Goal: Task Accomplishment & Management: Complete application form

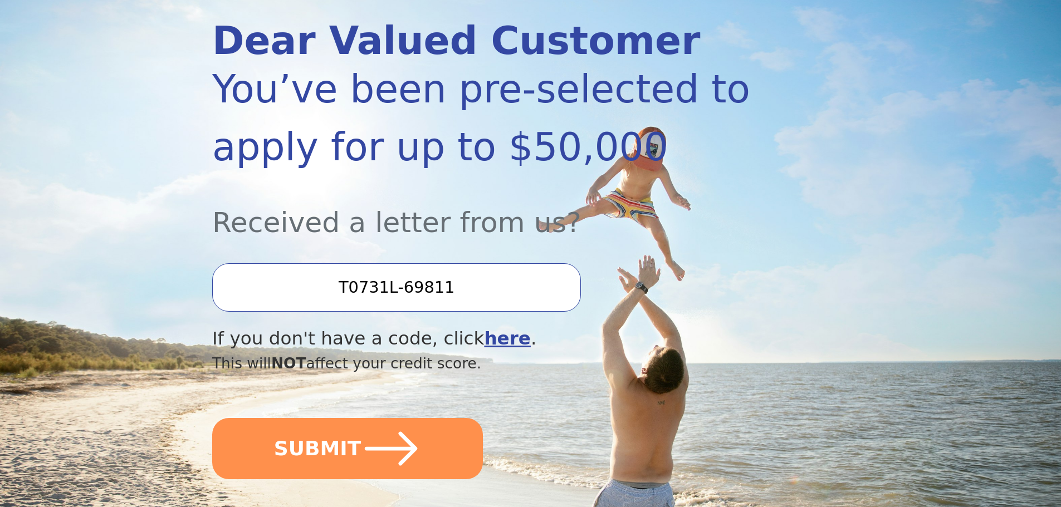
scroll to position [167, 0]
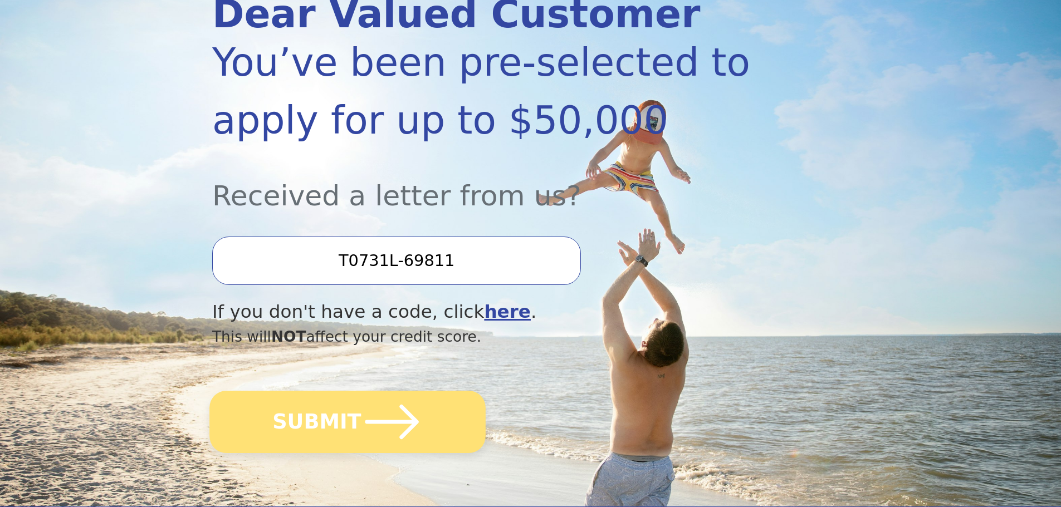
click at [401, 424] on icon "submit" at bounding box center [391, 421] width 61 height 61
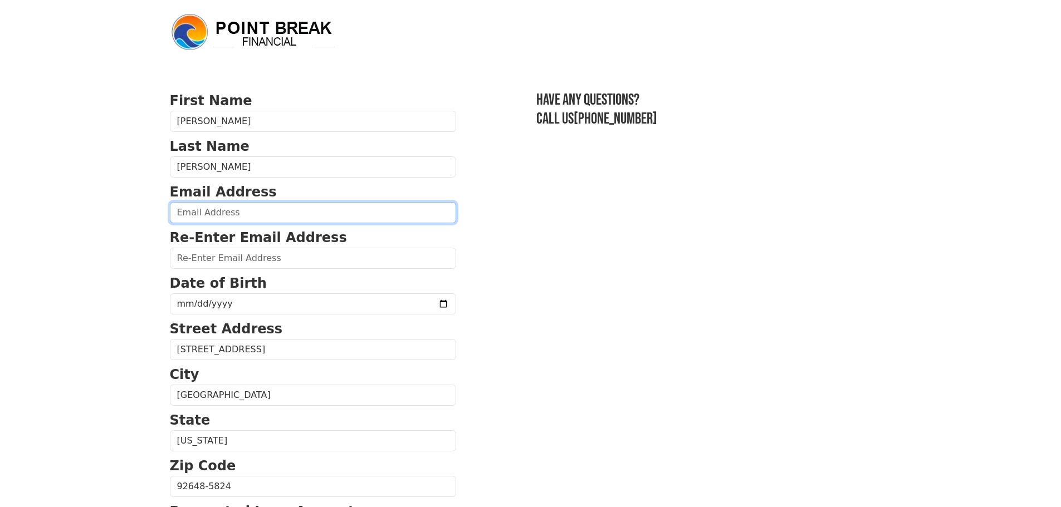
click at [272, 217] on input "email" at bounding box center [313, 212] width 286 height 21
type input "[EMAIL_ADDRESS][DOMAIN_NAME]"
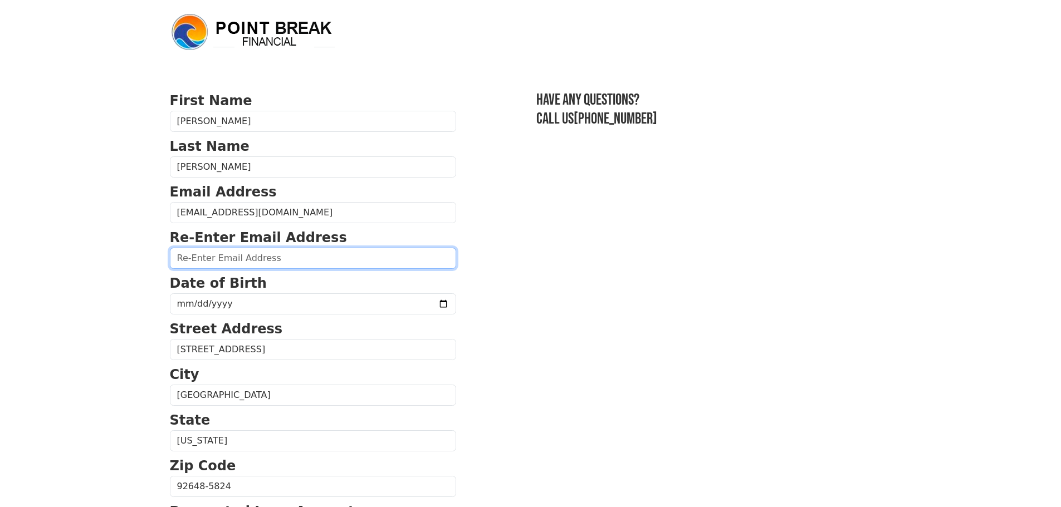
click at [270, 254] on input "email" at bounding box center [313, 258] width 286 height 21
type input "[EMAIL_ADDRESS][DOMAIN_NAME]"
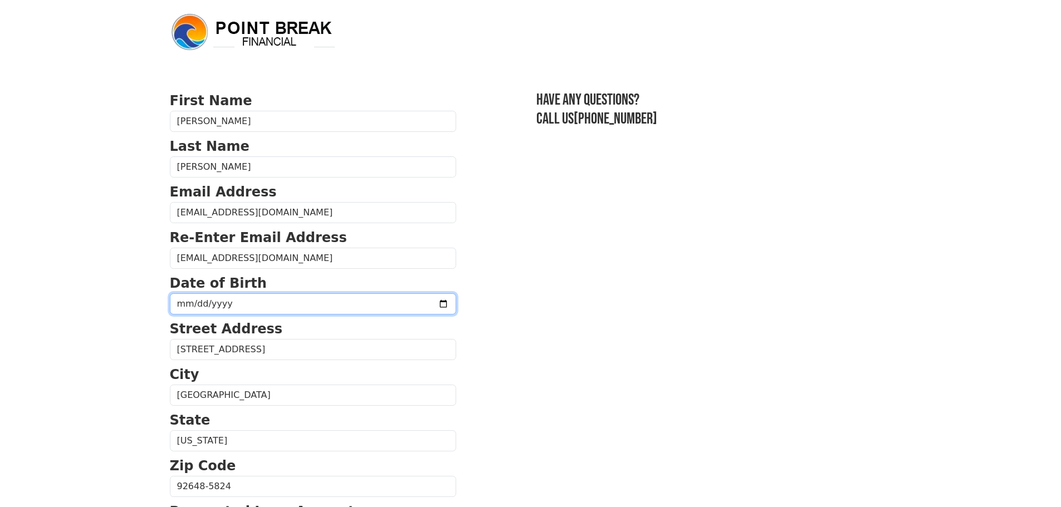
click at [266, 303] on input "date" at bounding box center [313, 303] width 286 height 21
type input "[DATE]"
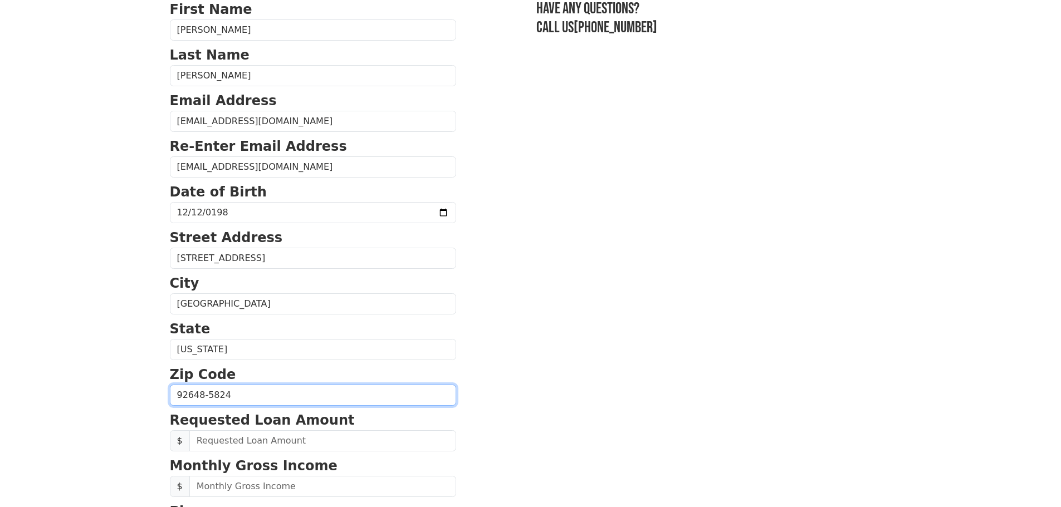
scroll to position [111, 0]
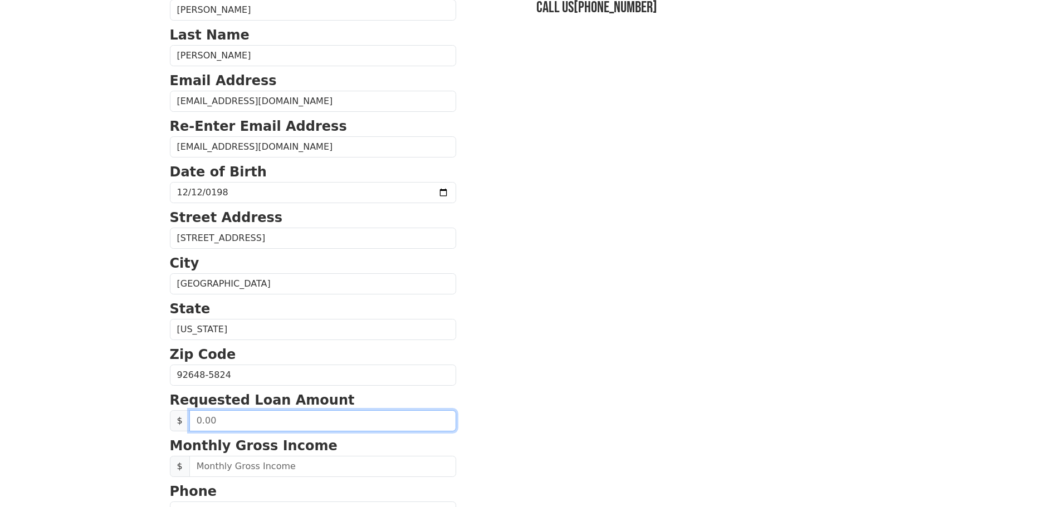
click at [288, 420] on input "text" at bounding box center [322, 420] width 267 height 21
click at [294, 415] on input "text" at bounding box center [322, 420] width 267 height 21
type input "30,000.00"
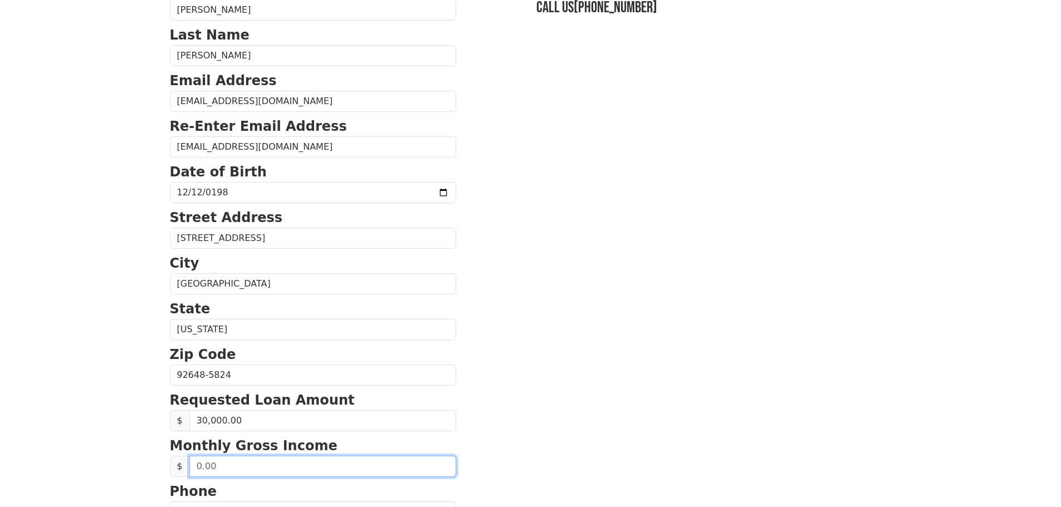
click at [296, 467] on input "text" at bounding box center [322, 466] width 267 height 21
type input "11,000.00"
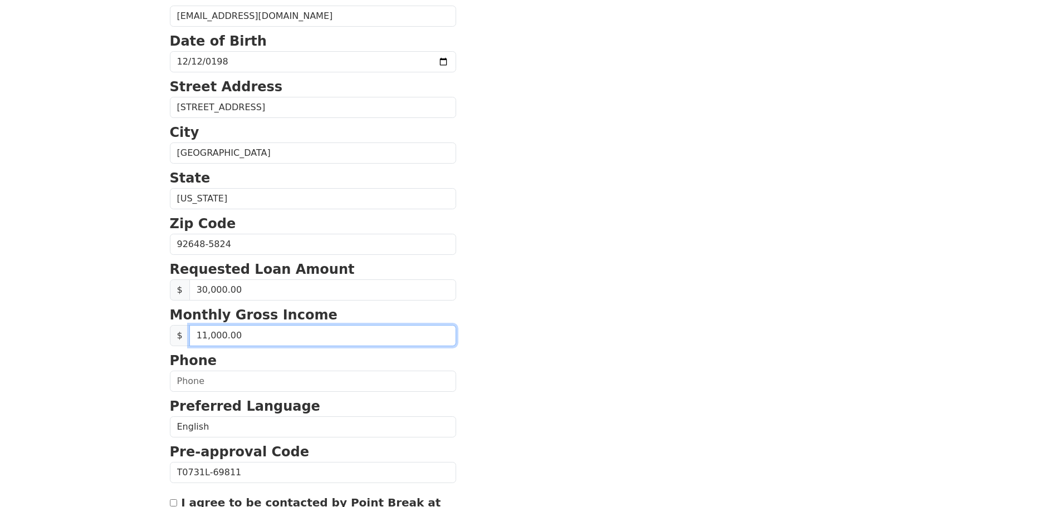
scroll to position [278, 0]
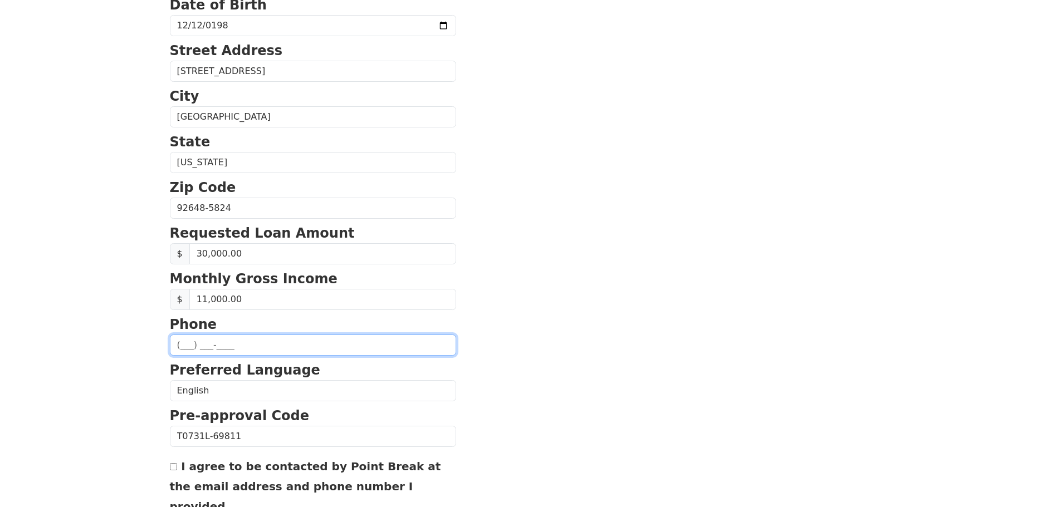
click at [251, 345] on input "text" at bounding box center [313, 345] width 286 height 21
type input "[PHONE_NUMBER]"
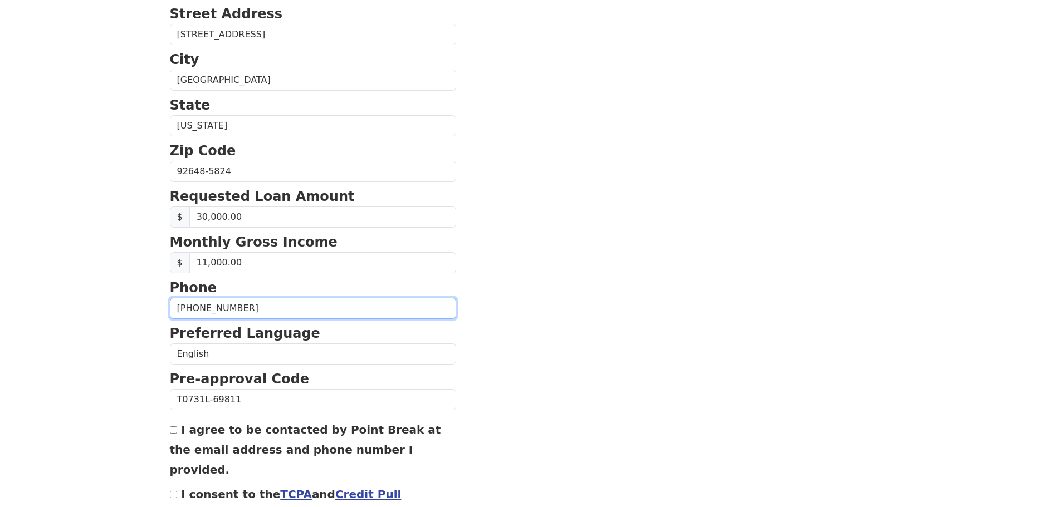
scroll to position [379, 0]
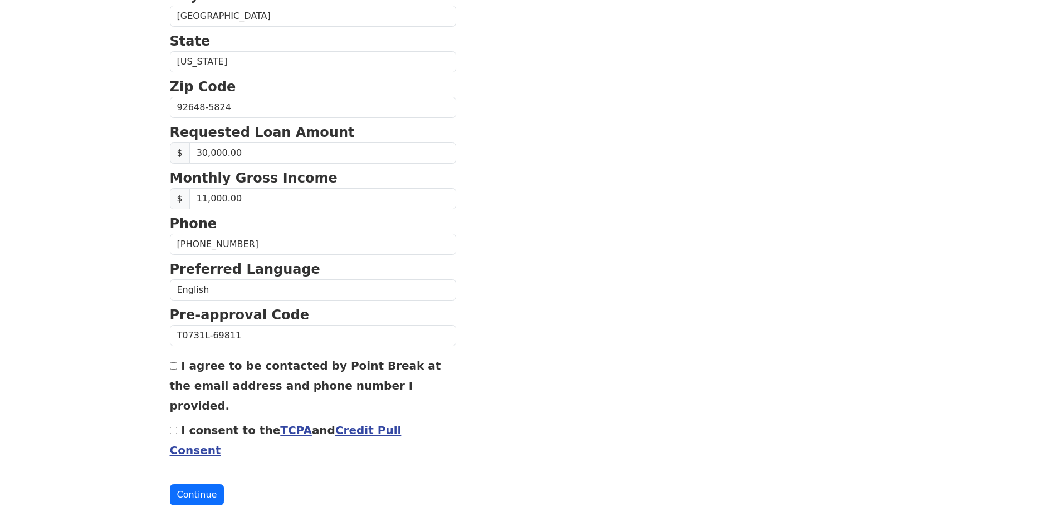
click at [339, 424] on link "Credit Pull Consent" at bounding box center [286, 440] width 232 height 33
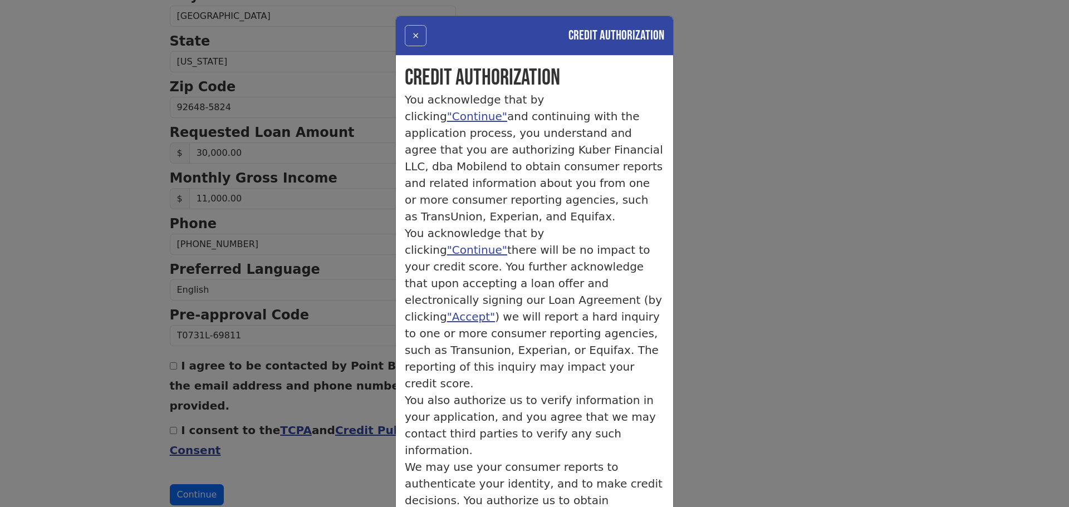
click at [414, 43] on button "×" at bounding box center [416, 35] width 22 height 21
